Goal: Task Accomplishment & Management: Use online tool/utility

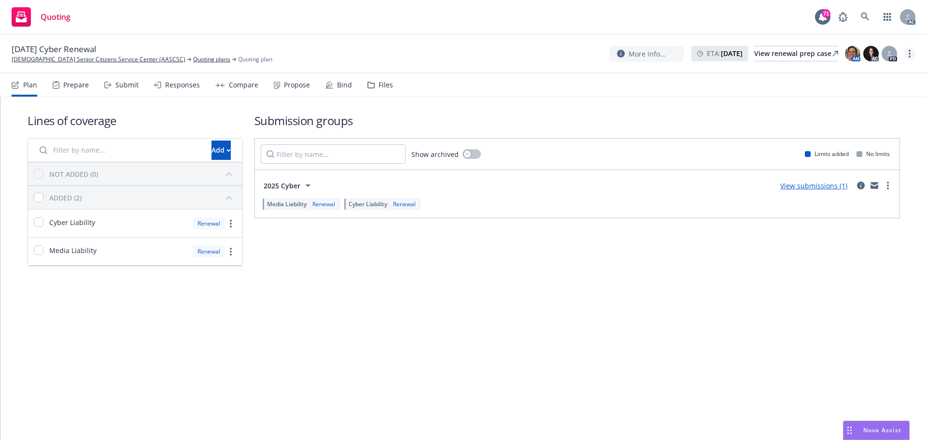
click at [907, 54] on link "more" at bounding box center [910, 54] width 12 height 12
click at [858, 69] on link "Copy logging email" at bounding box center [862, 73] width 108 height 19
